Goal: Task Accomplishment & Management: Manage account settings

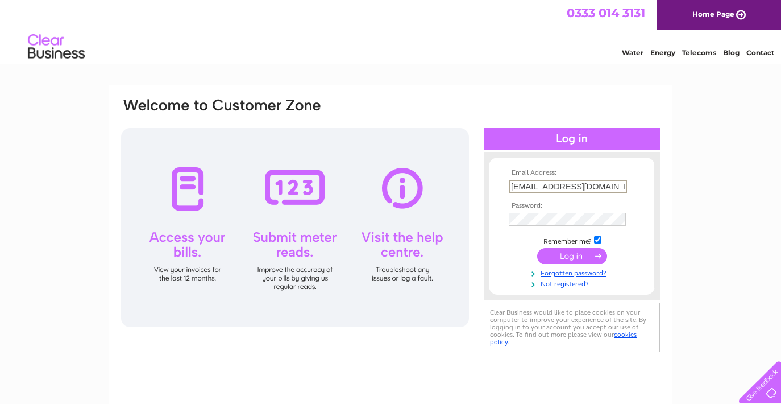
type input "info@irvingspeakperformancegym.com"
click at [572, 255] on input "submit" at bounding box center [572, 256] width 70 height 16
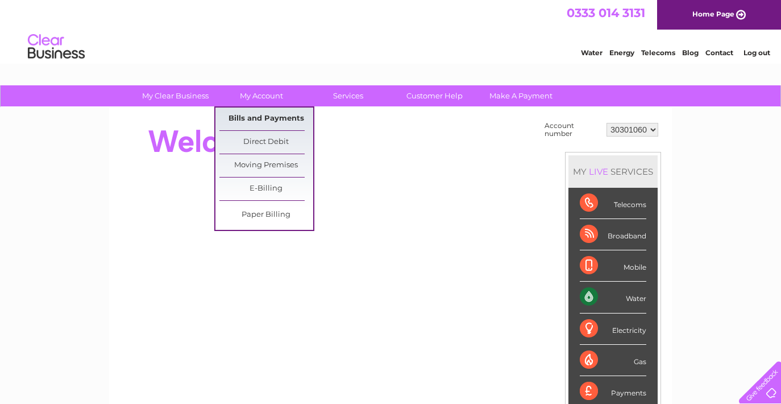
click at [252, 110] on link "Bills and Payments" at bounding box center [266, 118] width 94 height 23
click at [246, 117] on link "Bills and Payments" at bounding box center [266, 118] width 94 height 23
click at [240, 120] on link "Bills and Payments" at bounding box center [266, 118] width 94 height 23
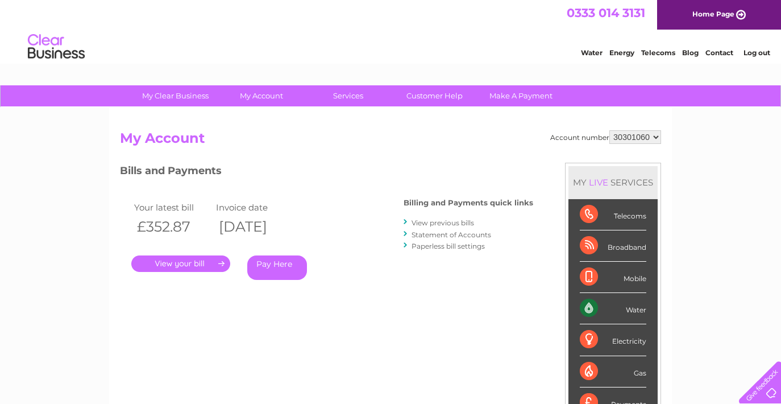
click at [173, 268] on link "." at bounding box center [180, 263] width 99 height 16
click at [168, 261] on link "." at bounding box center [180, 263] width 99 height 16
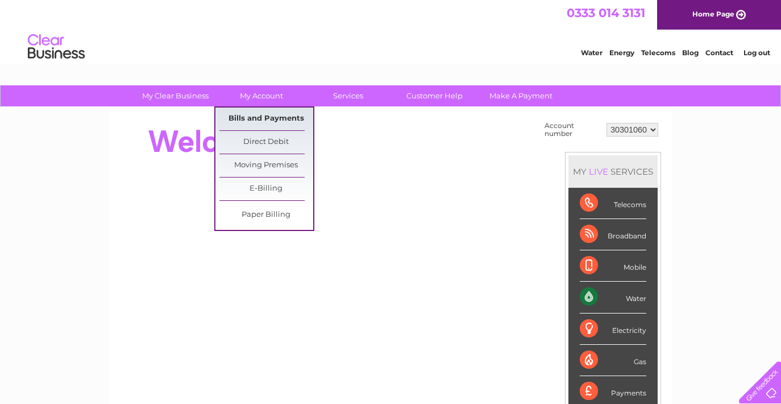
click at [256, 120] on link "Bills and Payments" at bounding box center [266, 118] width 94 height 23
click at [250, 120] on link "Bills and Payments" at bounding box center [266, 118] width 94 height 23
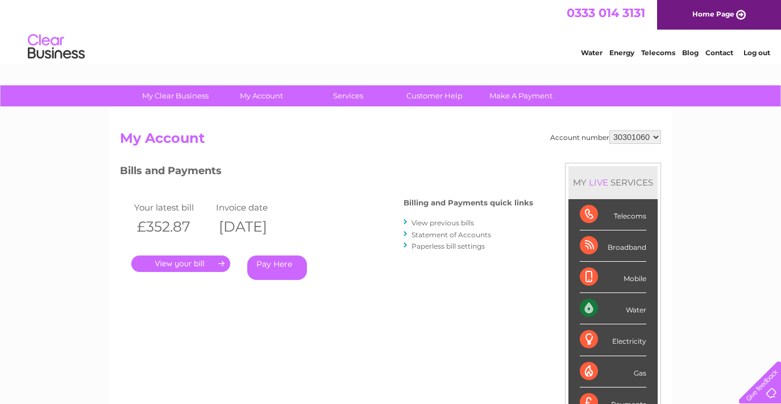
click at [439, 223] on link "View previous bills" at bounding box center [442, 222] width 63 height 9
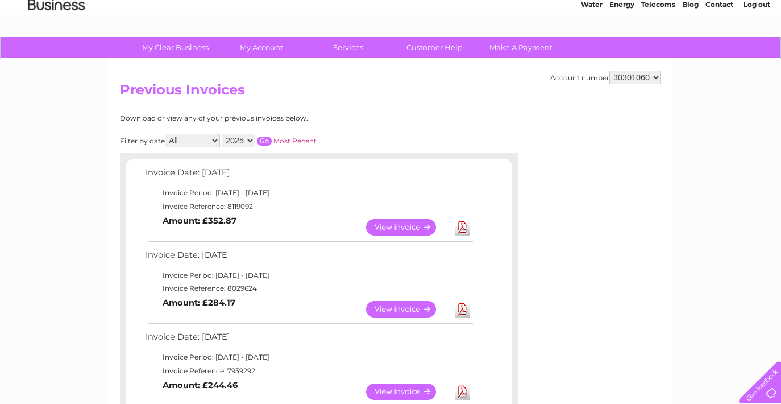
scroll to position [48, 0]
click at [405, 220] on link "View" at bounding box center [408, 227] width 84 height 16
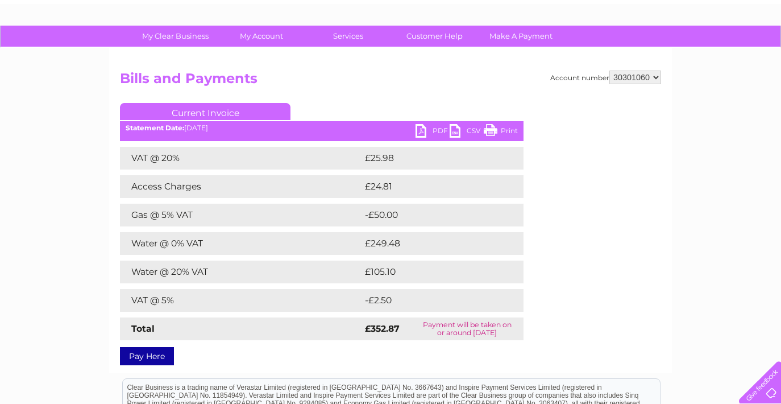
scroll to position [60, 0]
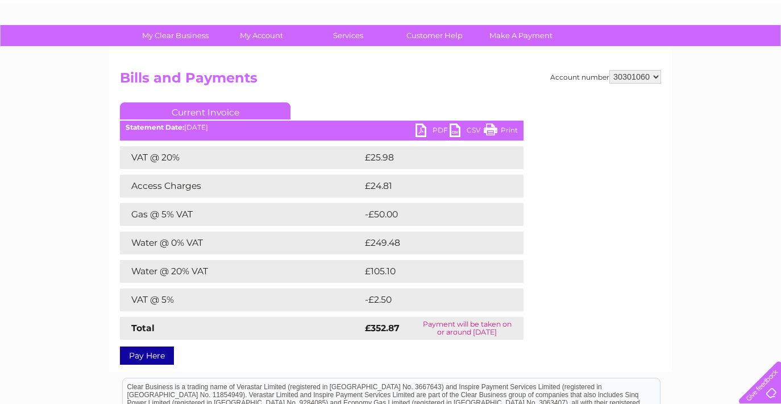
click at [435, 128] on link "PDF" at bounding box center [432, 131] width 34 height 16
